Goal: Check status

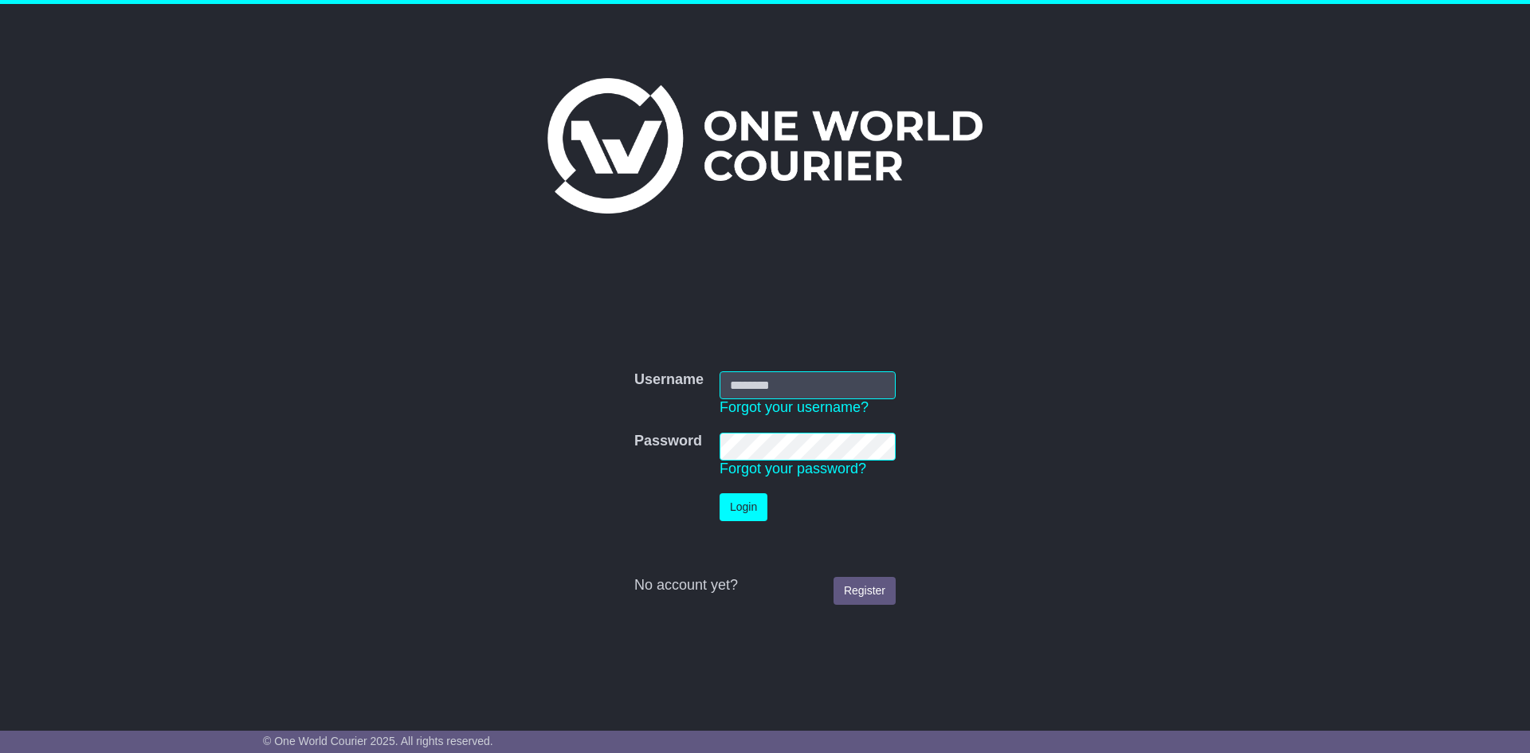
type input "**********"
click at [758, 497] on button "Login" at bounding box center [744, 507] width 48 height 28
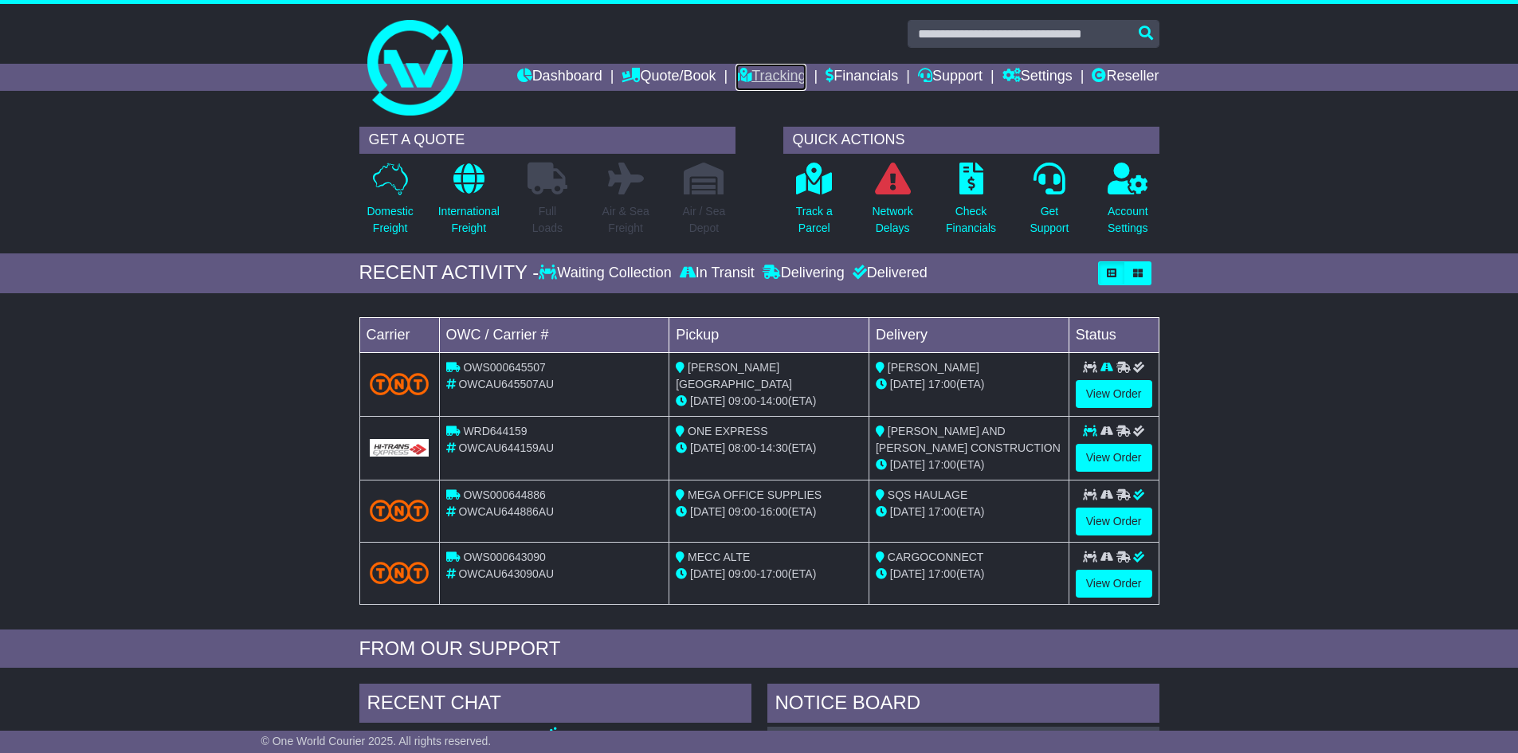
click at [777, 66] on link "Tracking" at bounding box center [771, 77] width 70 height 27
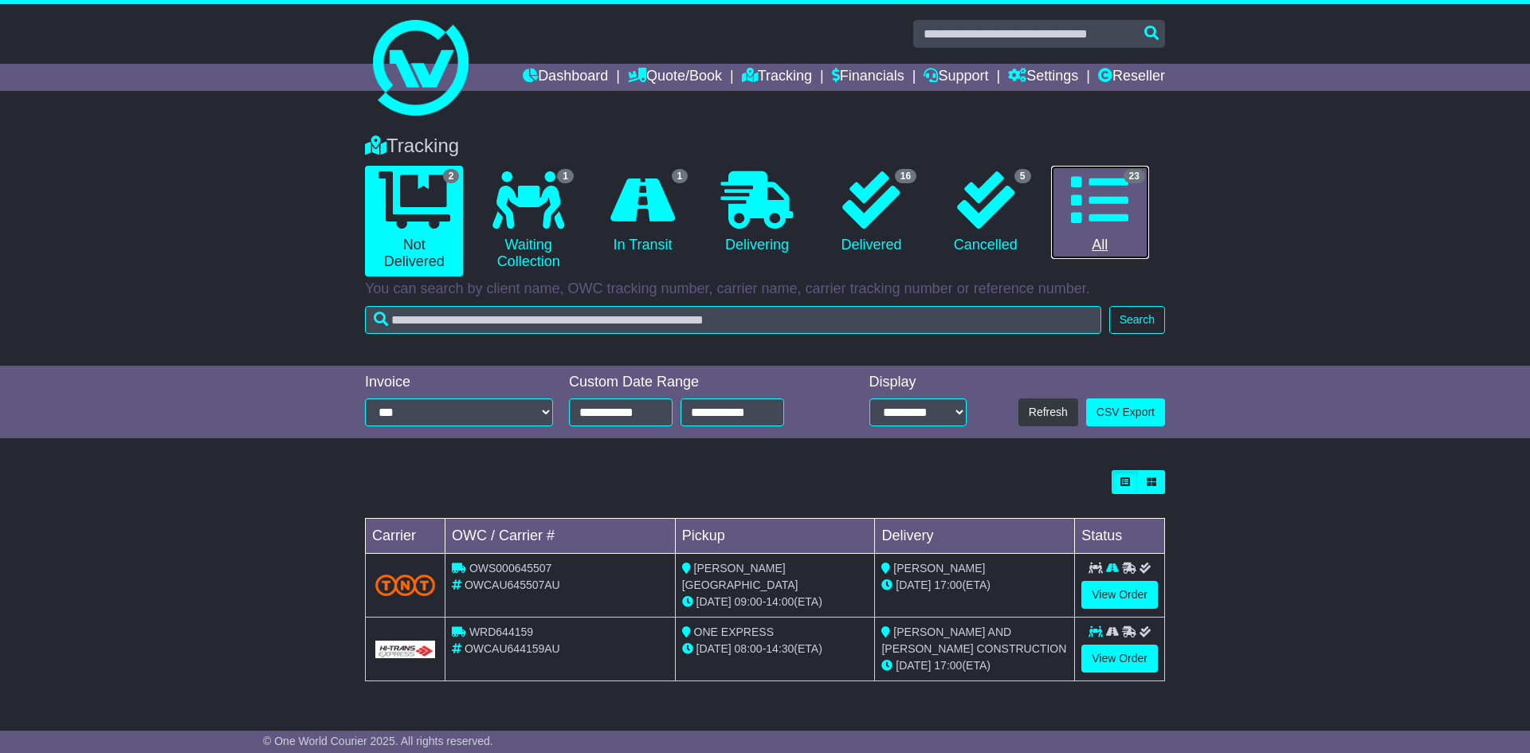
click at [1123, 202] on icon at bounding box center [1099, 199] width 57 height 57
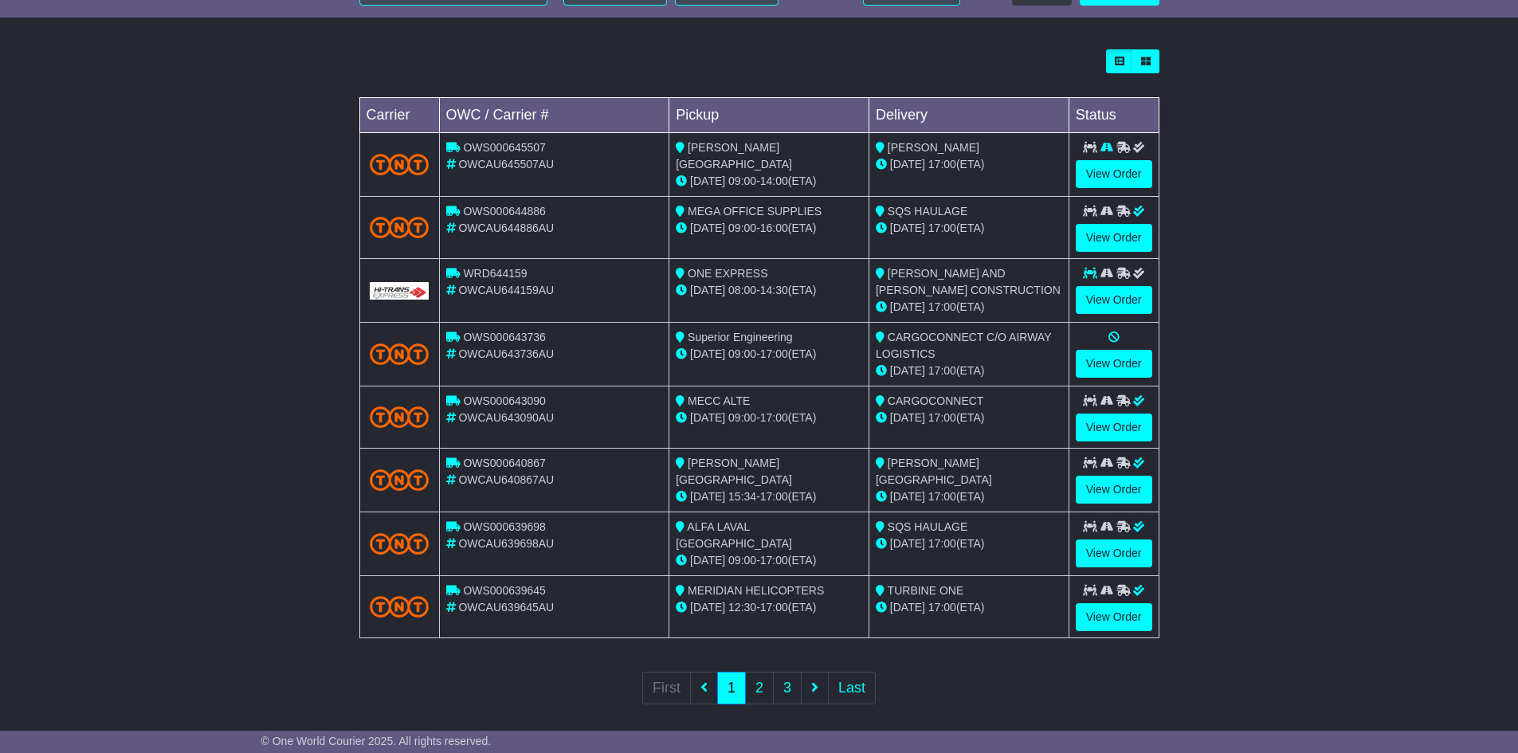
scroll to position [429, 0]
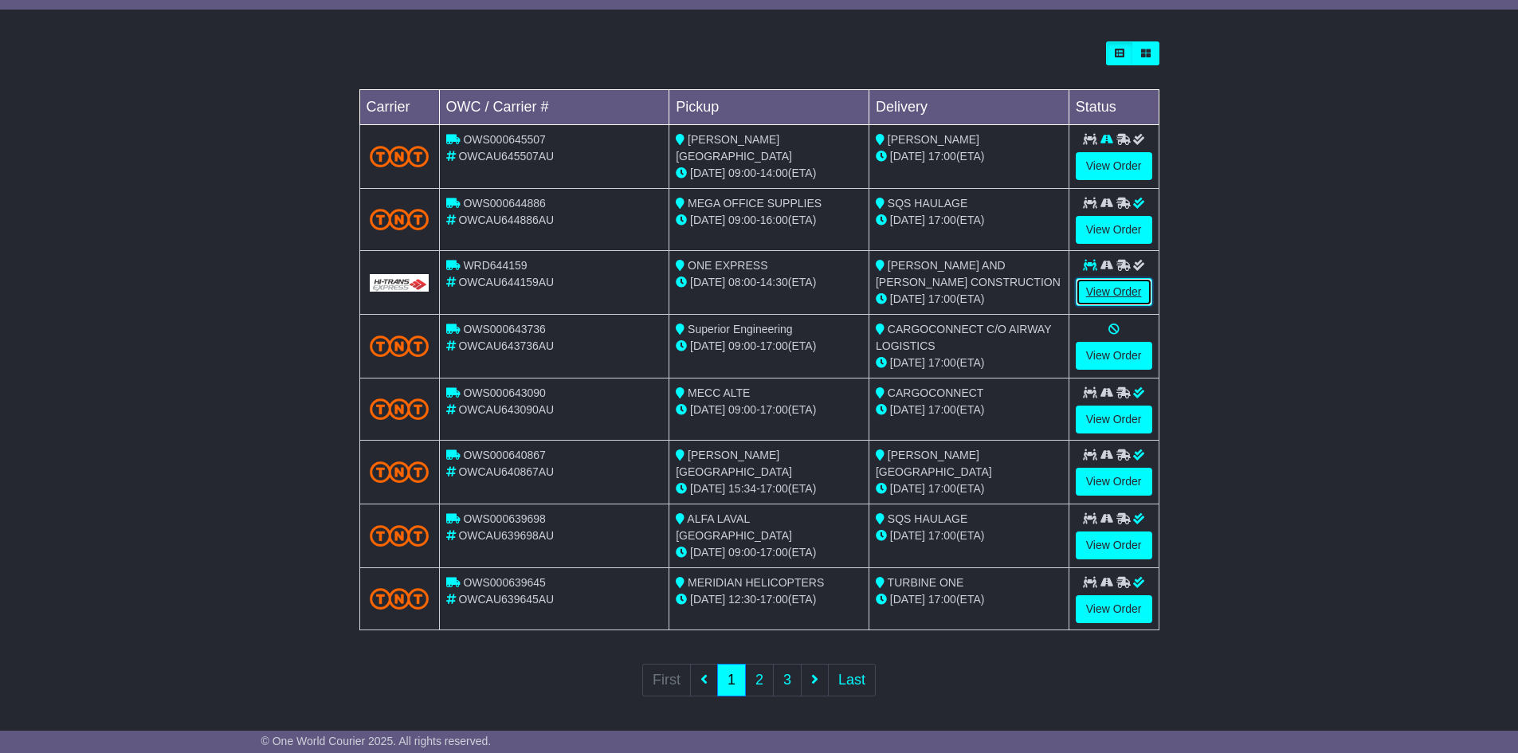
click at [1125, 285] on link "View Order" at bounding box center [1114, 292] width 77 height 28
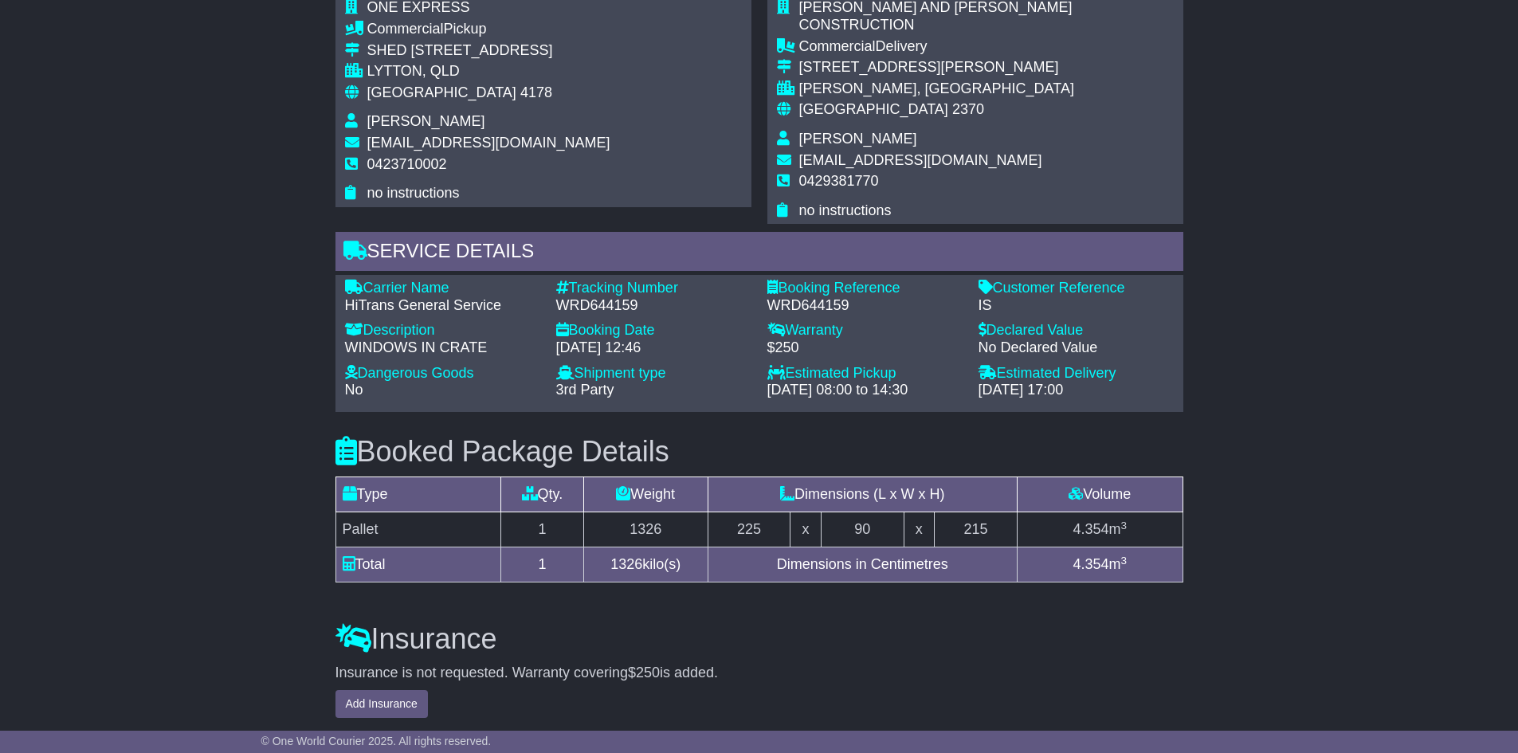
scroll to position [1116, 0]
click at [252, 249] on div "Email Download Tracking Pricing Insurance" at bounding box center [759, 89] width 1518 height 1860
